Goal: Task Accomplishment & Management: Manage account settings

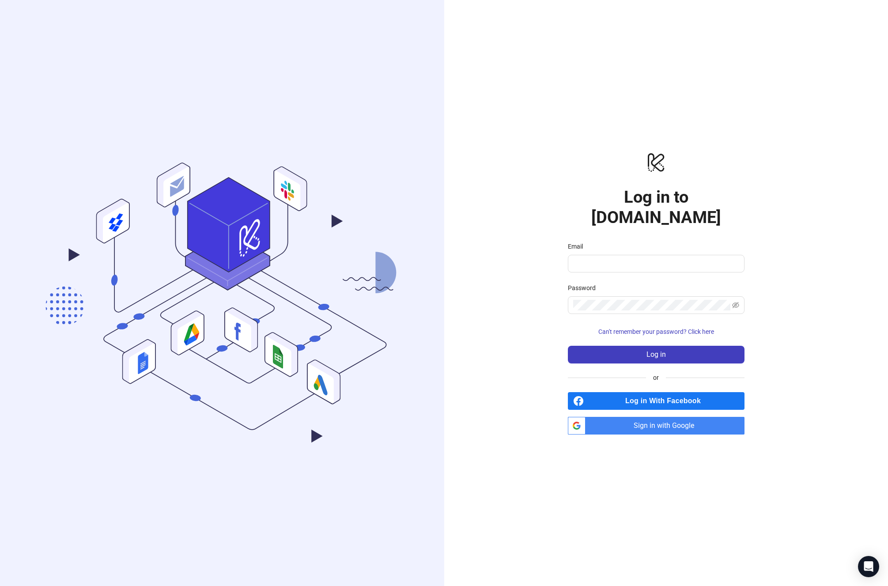
click at [658, 417] on span "Sign in with Google" at bounding box center [666, 426] width 155 height 18
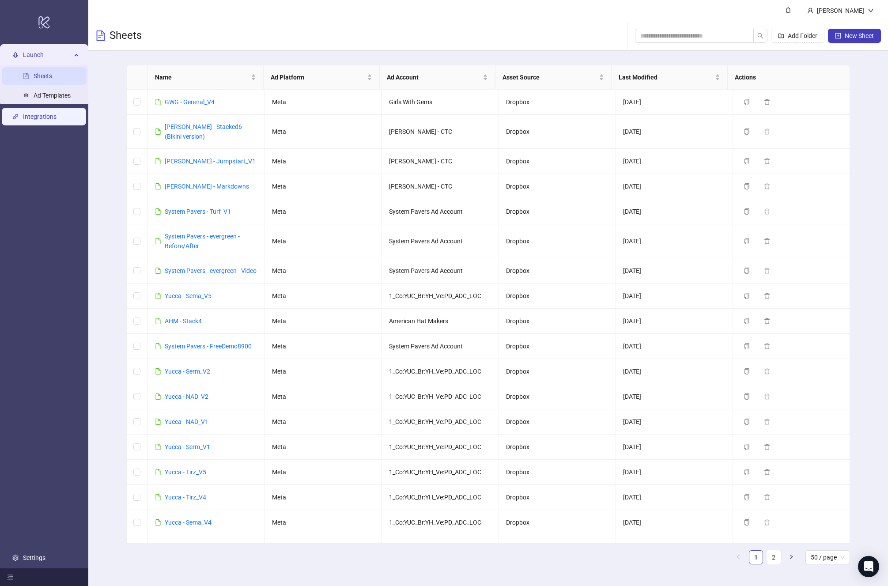
click at [50, 119] on link "Integrations" at bounding box center [40, 116] width 34 height 7
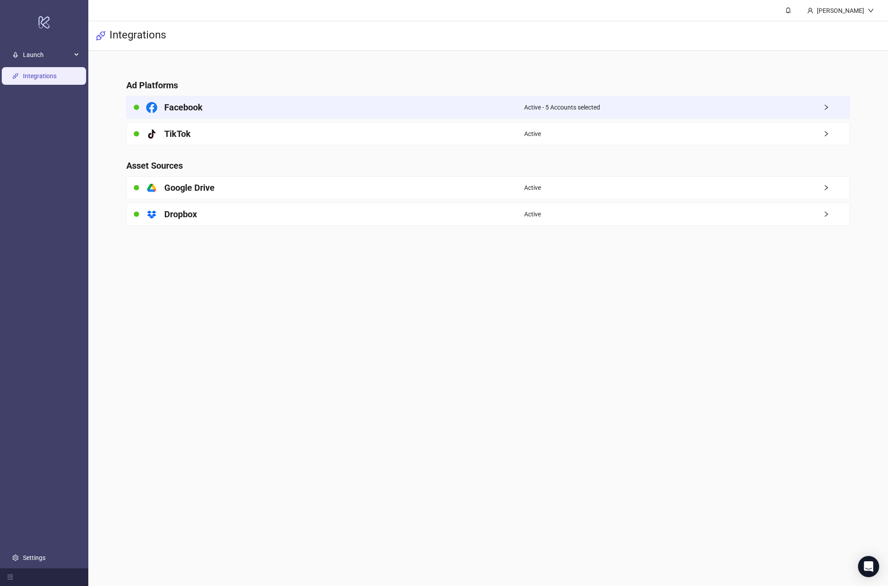
click at [302, 109] on div "Facebook" at bounding box center [326, 107] width 398 height 22
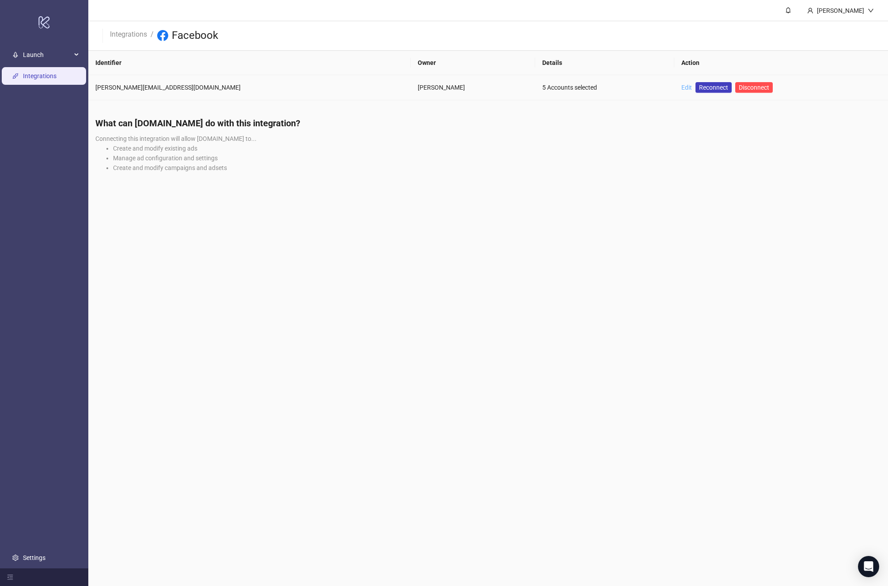
click at [682, 88] on link "Edit" at bounding box center [687, 87] width 11 height 7
